Goal: Navigation & Orientation: Find specific page/section

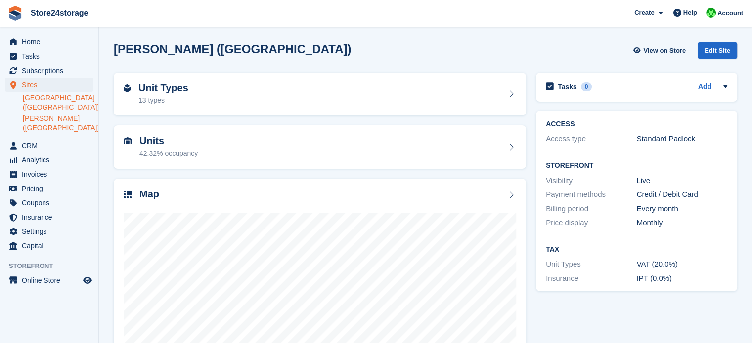
click at [66, 100] on link "[GEOGRAPHIC_DATA] ([GEOGRAPHIC_DATA])" at bounding box center [58, 102] width 71 height 19
